Goal: Navigation & Orientation: Find specific page/section

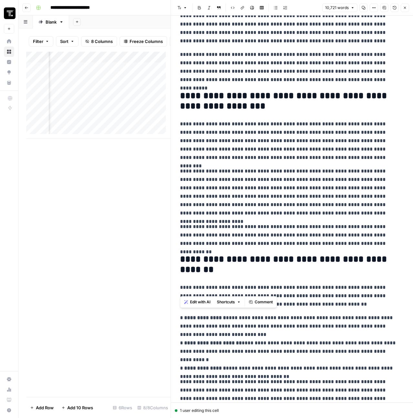
scroll to position [10815, 0]
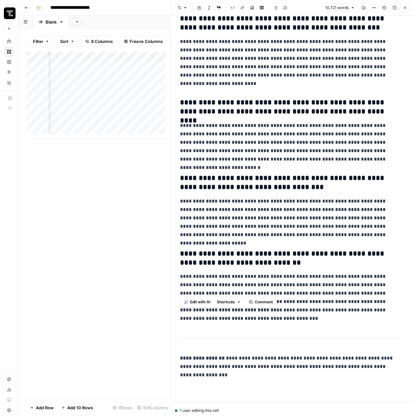
click at [409, 11] on button "Close" at bounding box center [405, 8] width 8 height 8
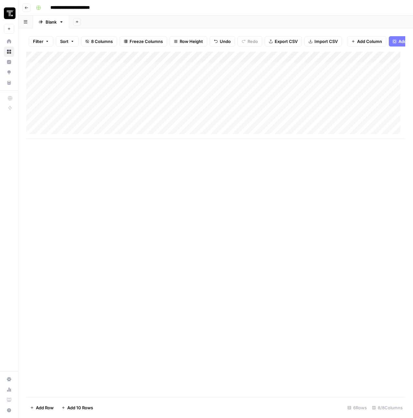
click at [96, 70] on div "Add Column" at bounding box center [215, 95] width 379 height 87
click at [95, 82] on div "Add Column" at bounding box center [215, 95] width 379 height 87
click at [27, 9] on icon "button" at bounding box center [27, 8] width 4 height 4
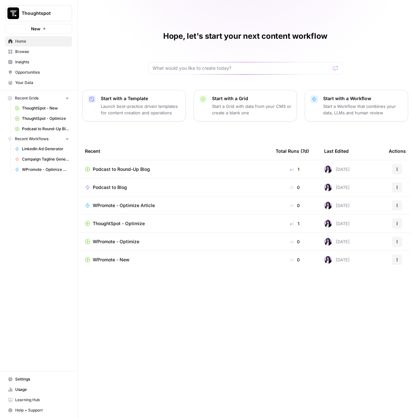
click at [107, 258] on span "WPromote - New" at bounding box center [111, 260] width 37 height 6
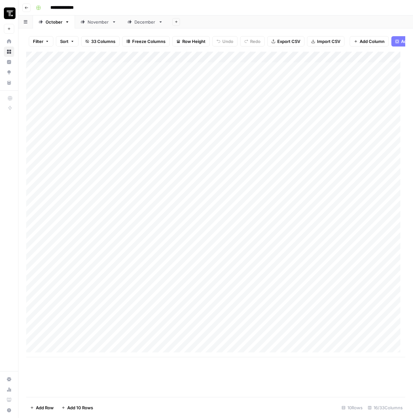
click at [101, 78] on div "Add Column" at bounding box center [215, 205] width 379 height 306
click at [294, 76] on div "Add Column" at bounding box center [215, 205] width 379 height 306
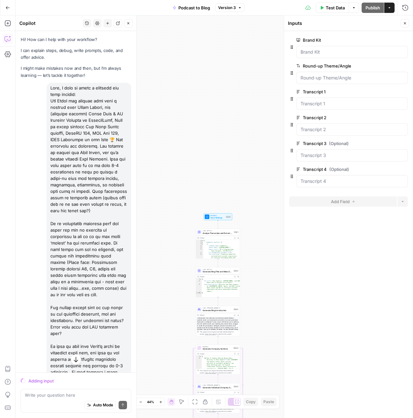
scroll to position [2136, 0]
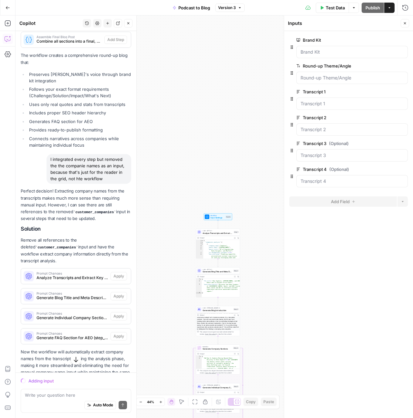
click at [9, 12] on button "Go Back" at bounding box center [8, 8] width 12 height 12
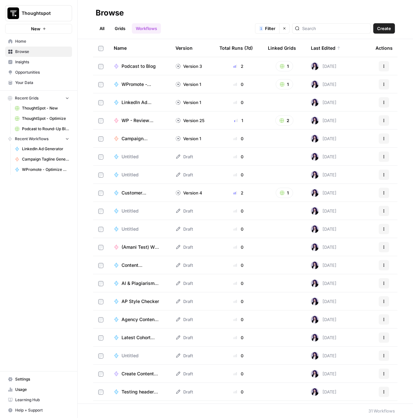
click at [38, 53] on span "Browse" at bounding box center [42, 52] width 54 height 6
click at [118, 32] on link "Grids" at bounding box center [120, 28] width 18 height 10
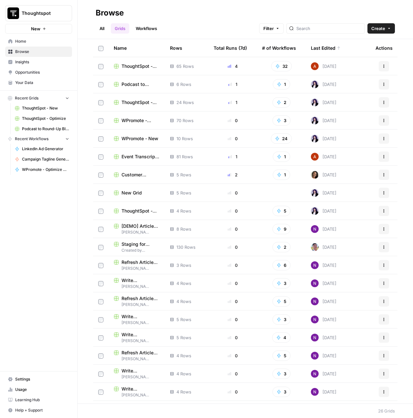
click at [136, 119] on span "WPromote - Optimize" at bounding box center [141, 120] width 38 height 6
